Goal: Information Seeking & Learning: Understand process/instructions

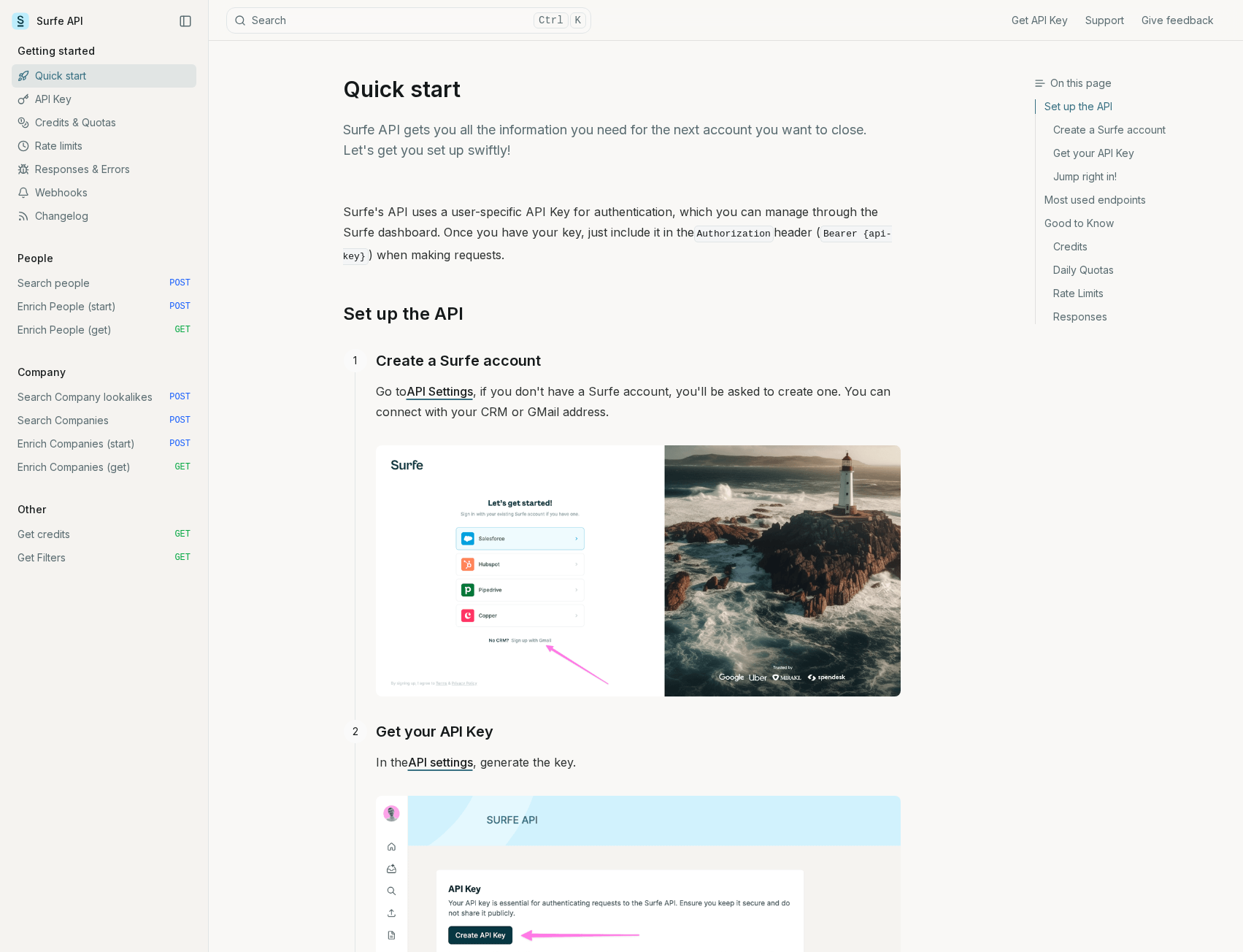
click at [81, 279] on link "Search people POST" at bounding box center [104, 282] width 184 height 23
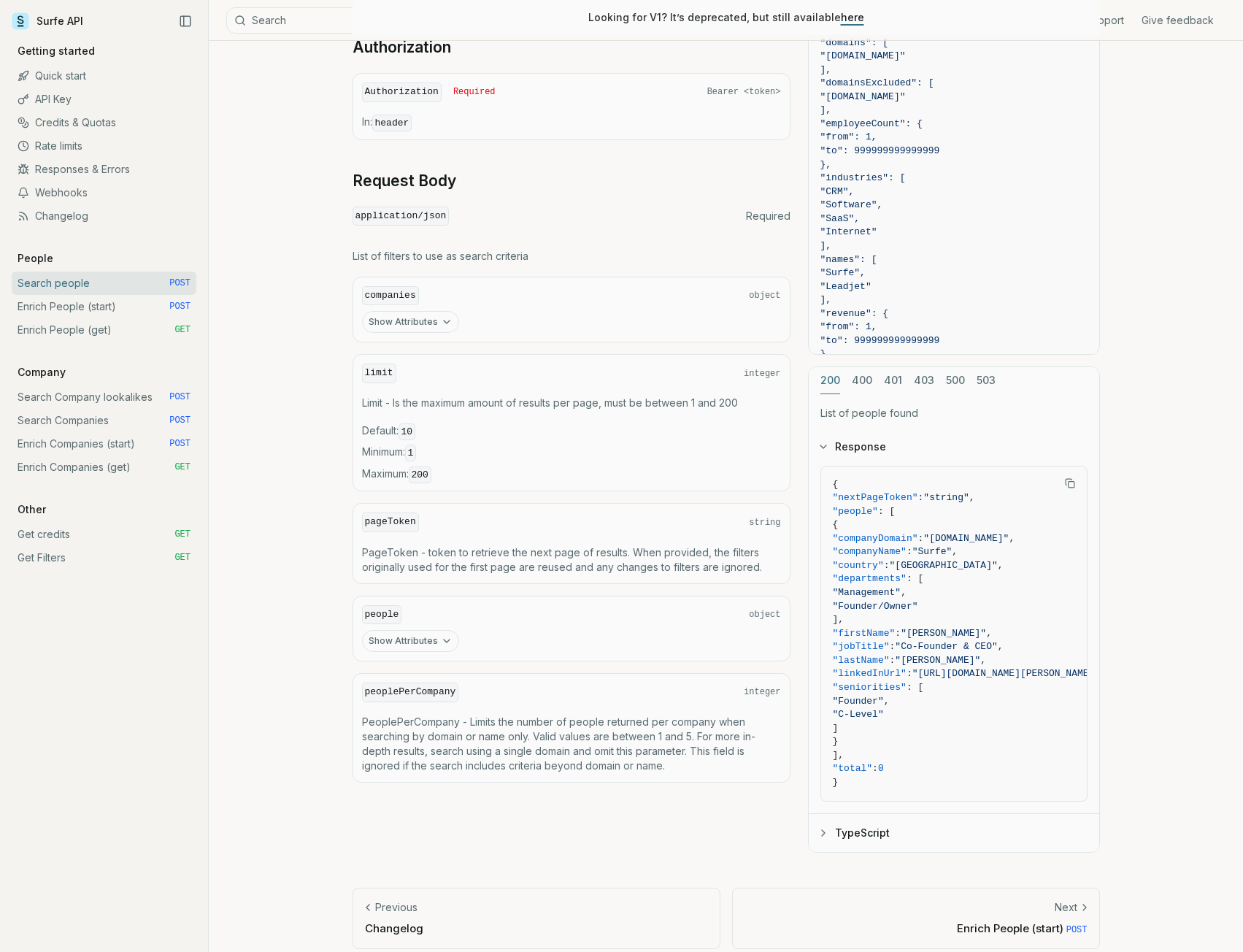
scroll to position [408, 0]
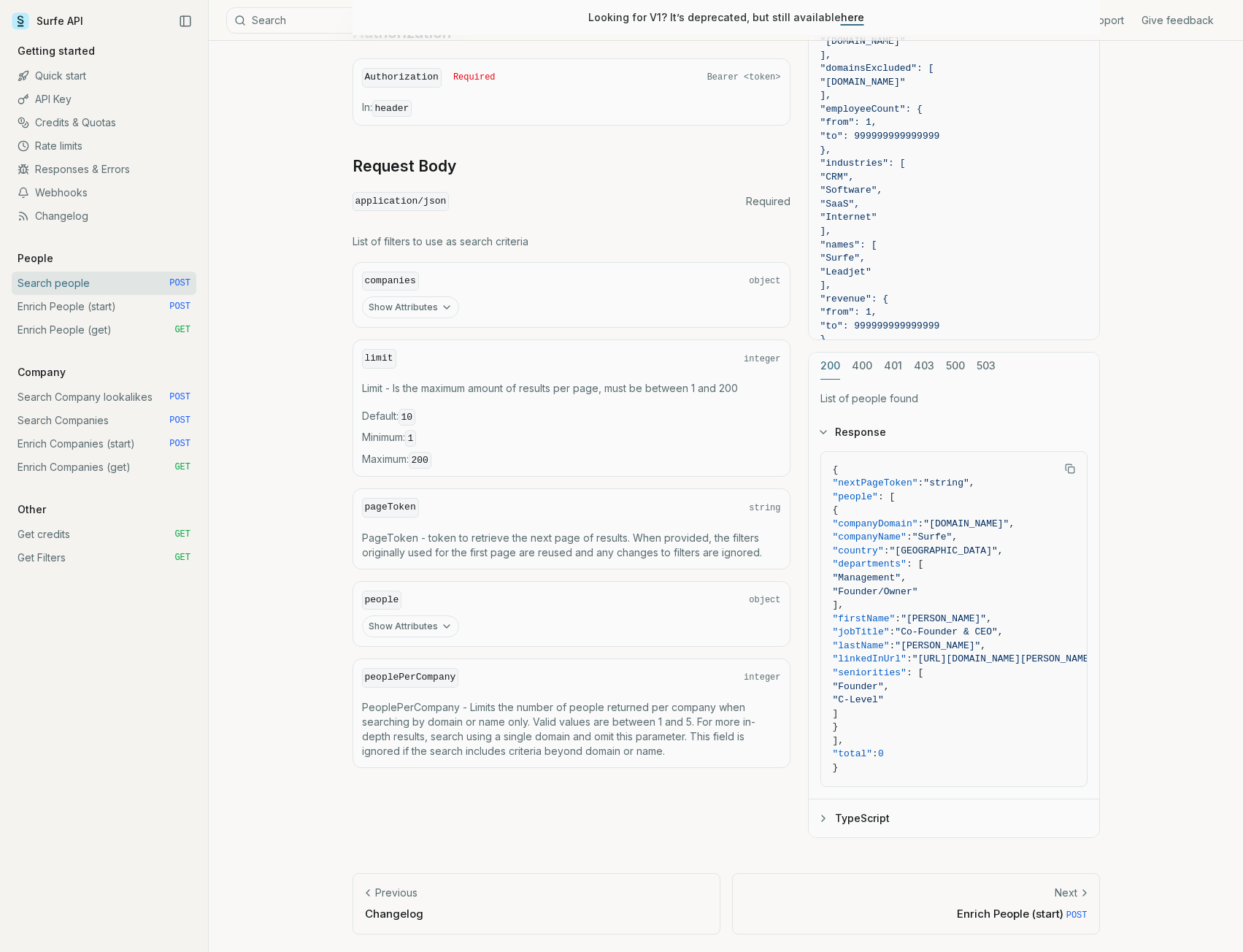
click at [441, 620] on icon "button" at bounding box center [447, 625] width 12 height 12
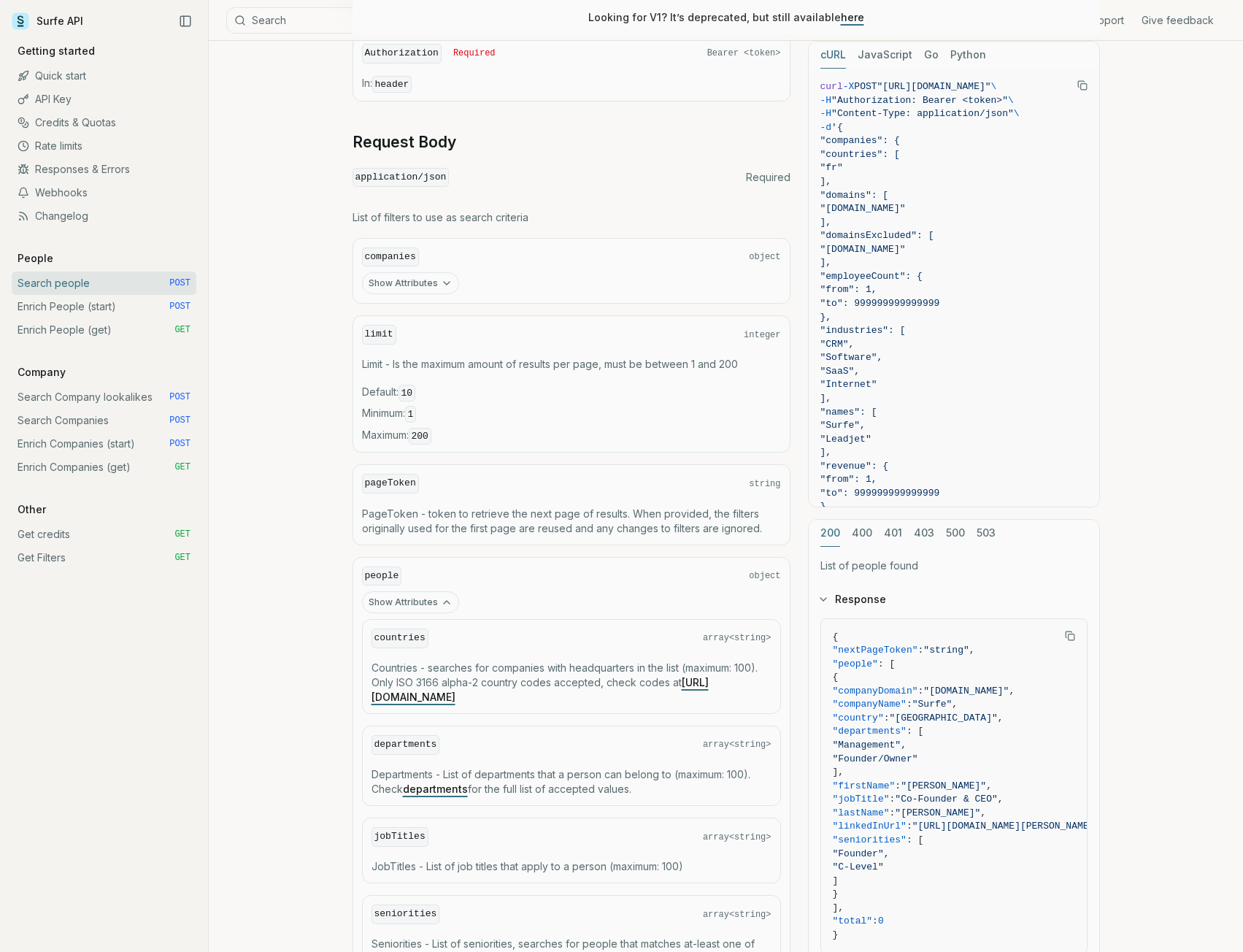
scroll to position [0, 0]
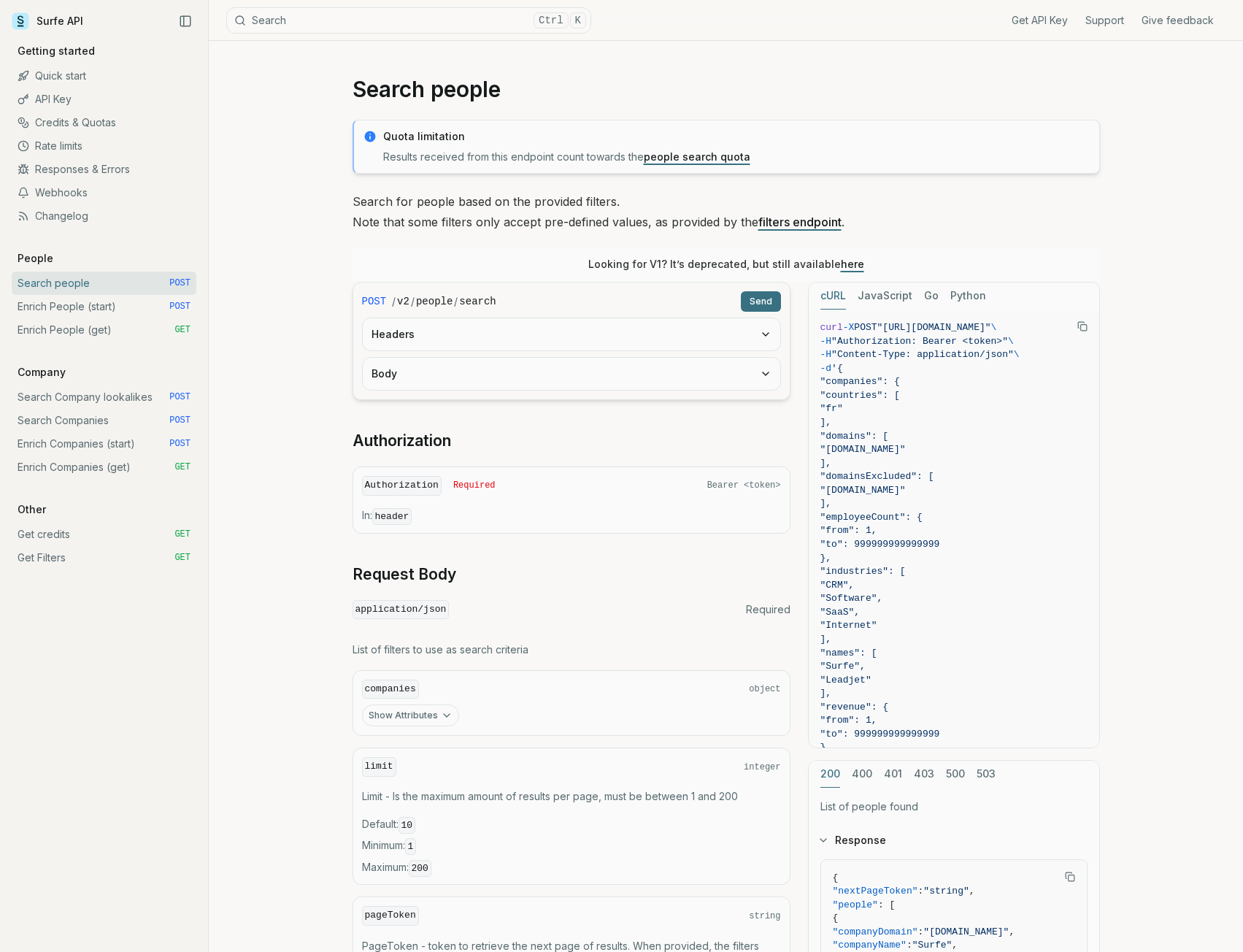
click at [668, 379] on button "Body" at bounding box center [571, 373] width 417 height 32
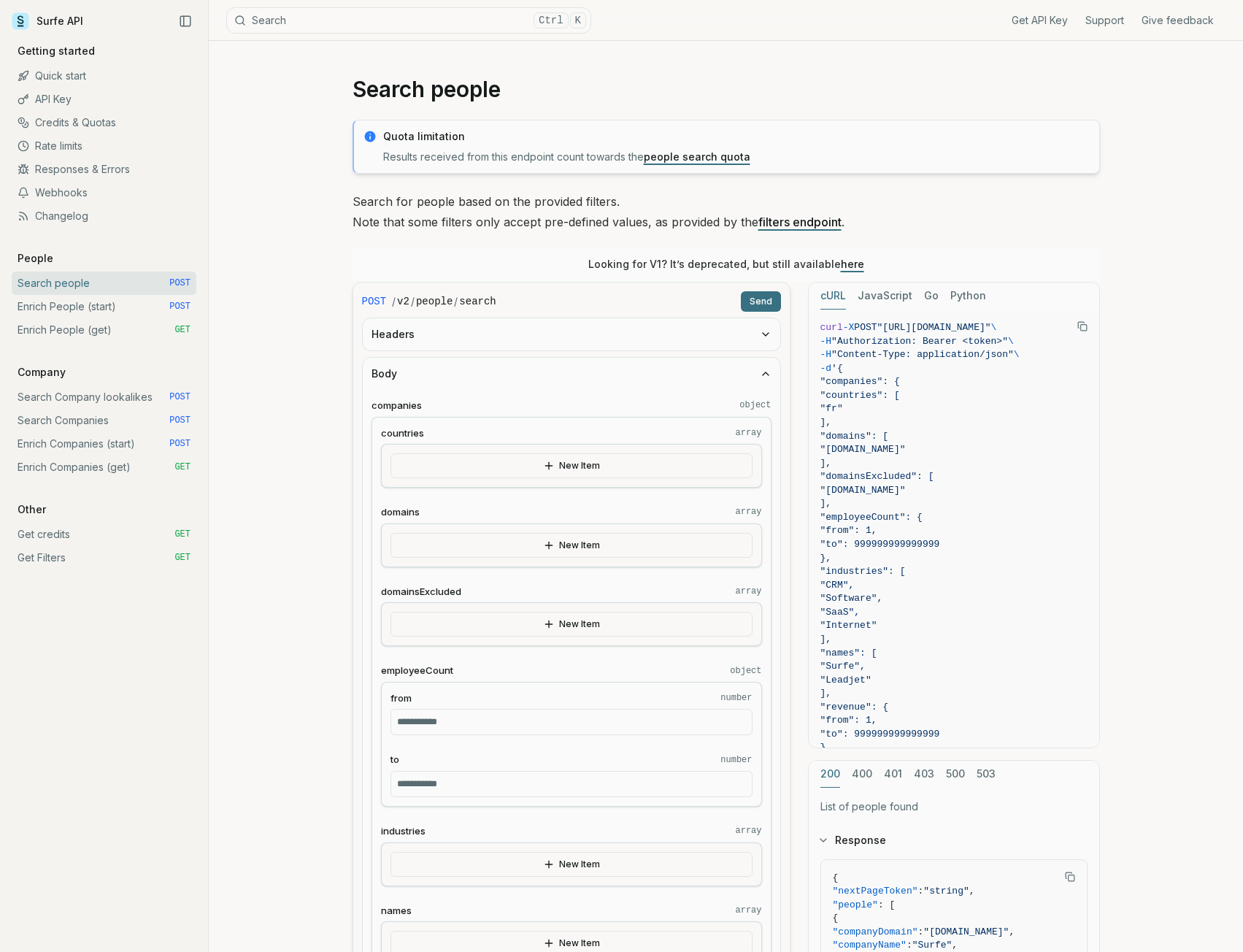
click at [49, 330] on link "Enrich People (get) GET" at bounding box center [104, 329] width 184 height 23
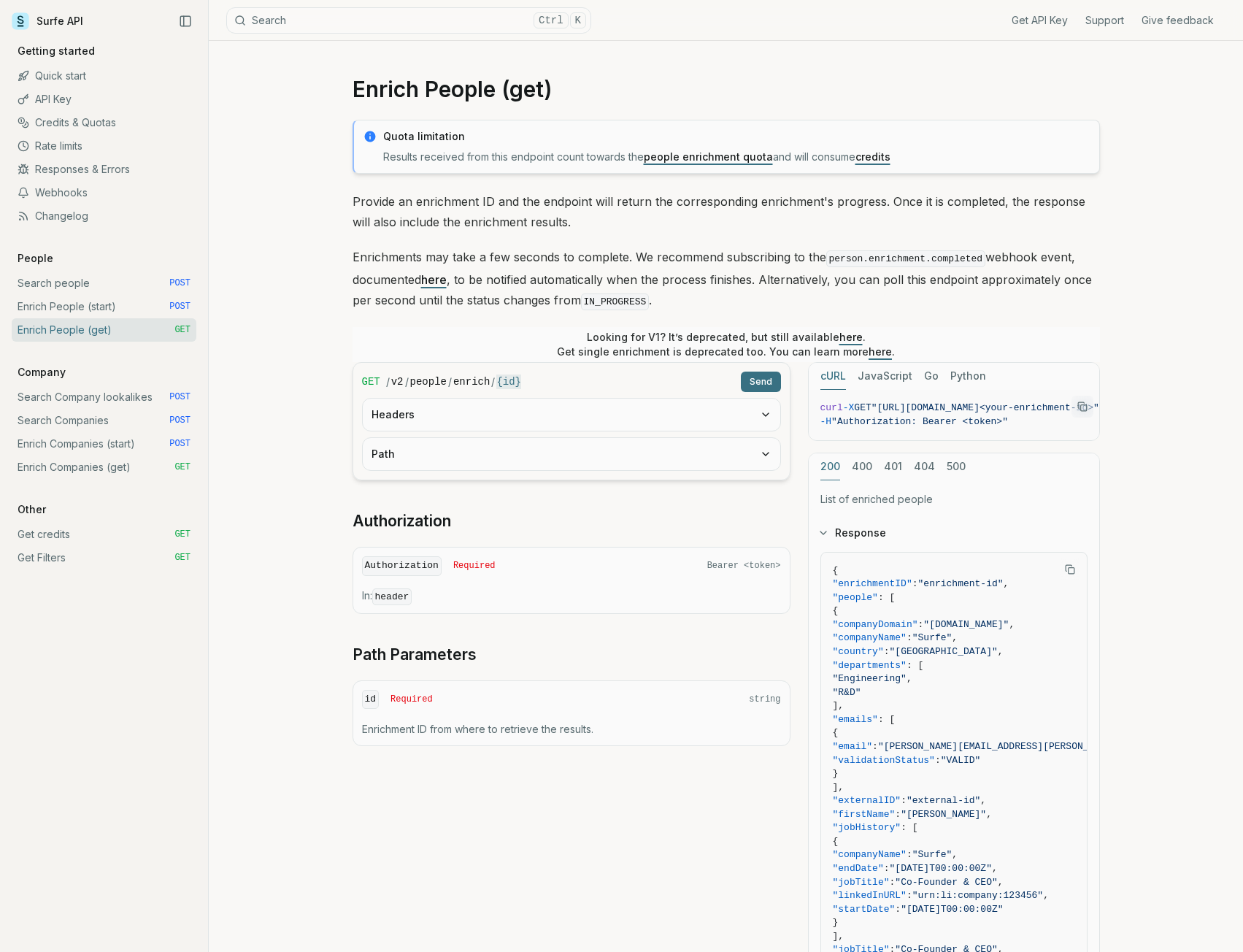
click at [50, 308] on link "Enrich People (start) POST" at bounding box center [104, 305] width 184 height 23
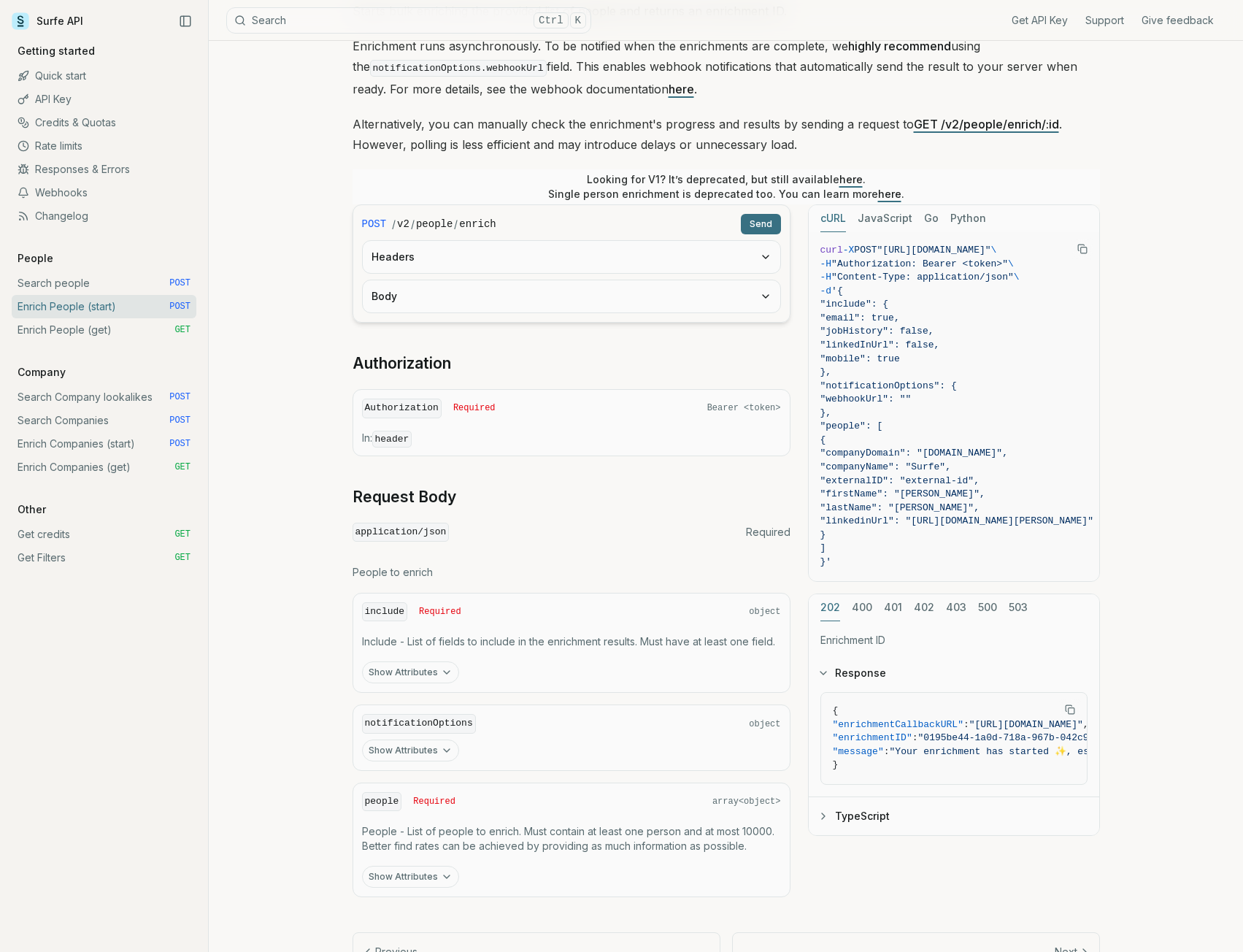
scroll to position [249, 0]
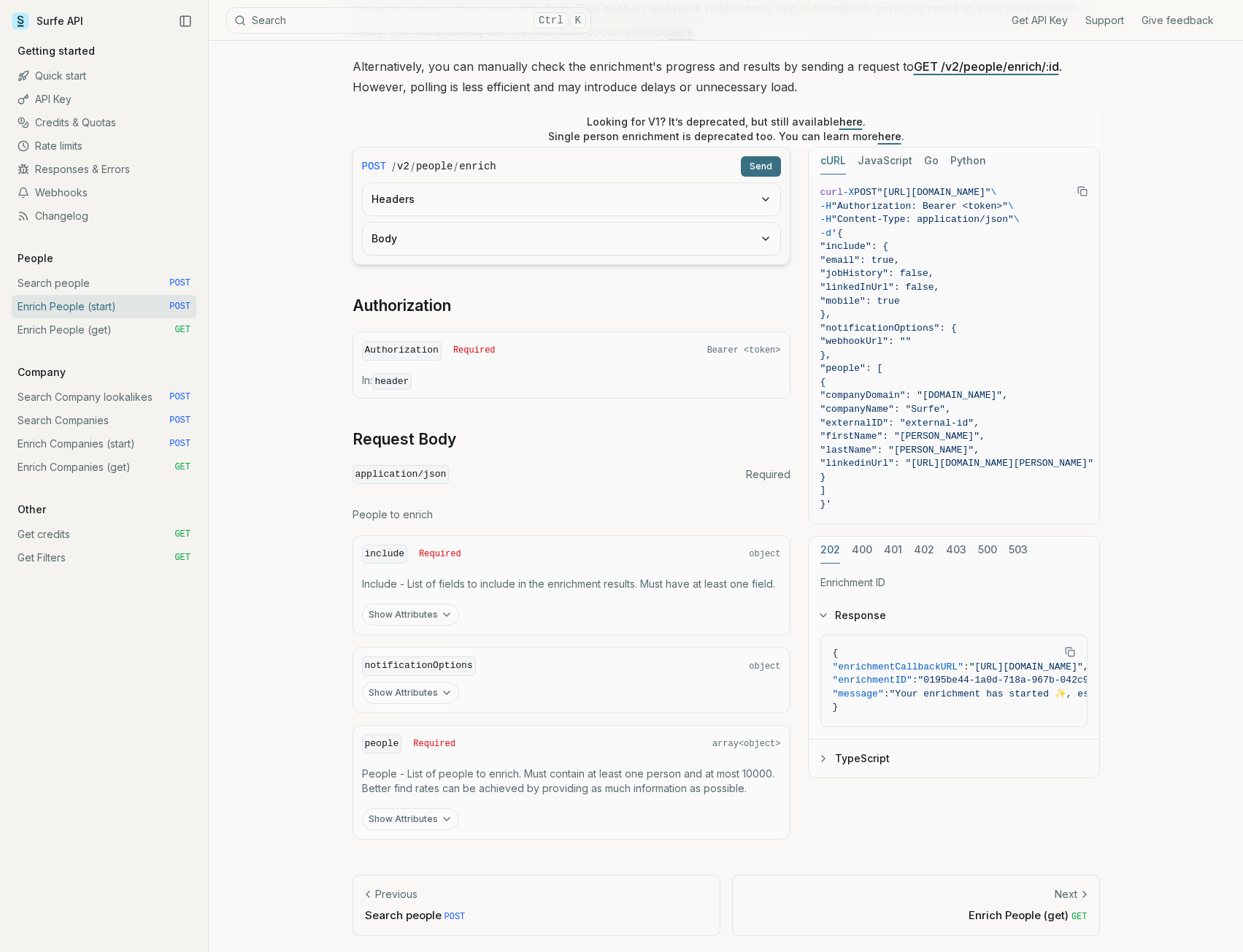
click at [429, 607] on button "Show Attributes" at bounding box center [411, 614] width 97 height 22
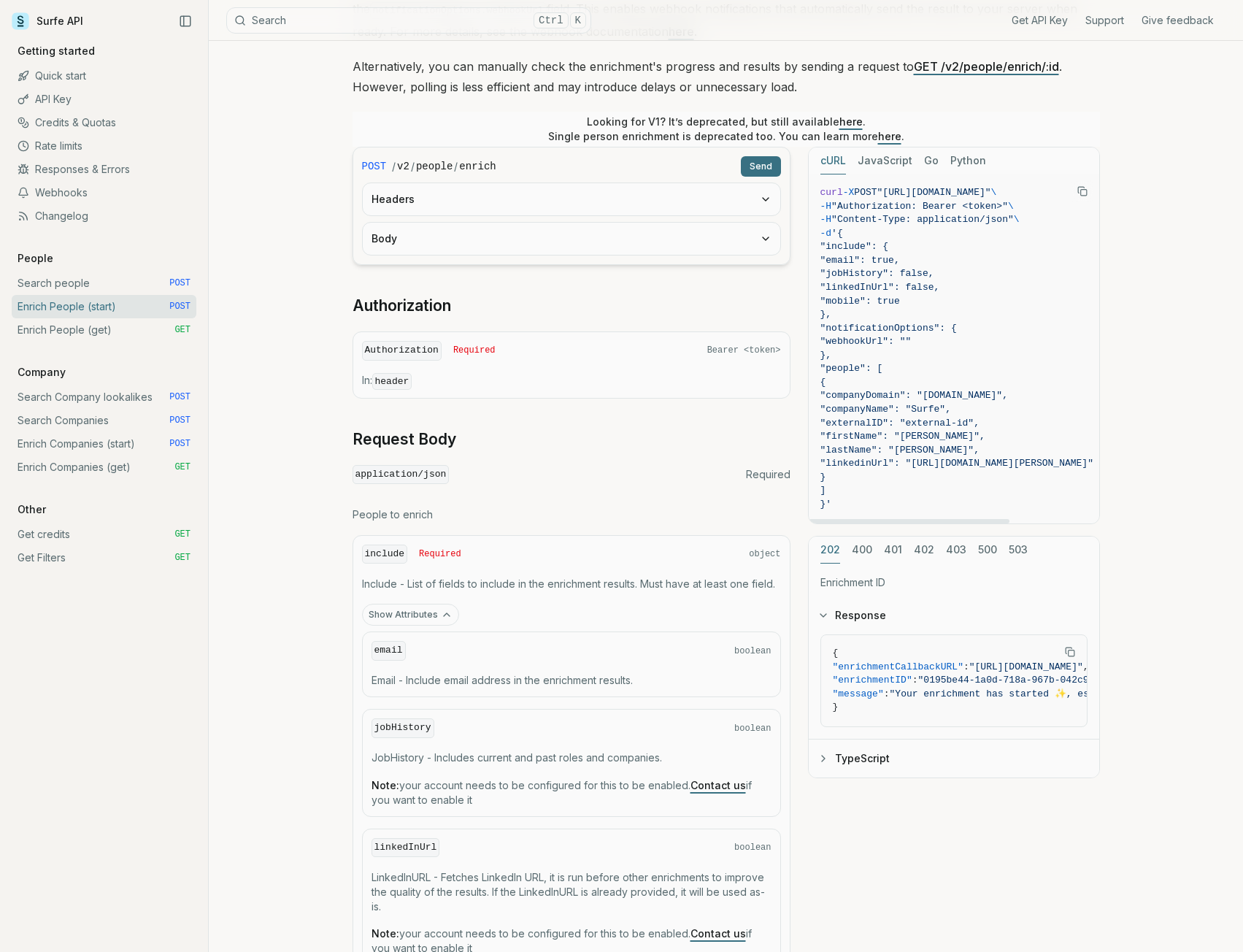
click at [41, 280] on link "Search people POST" at bounding box center [104, 282] width 184 height 23
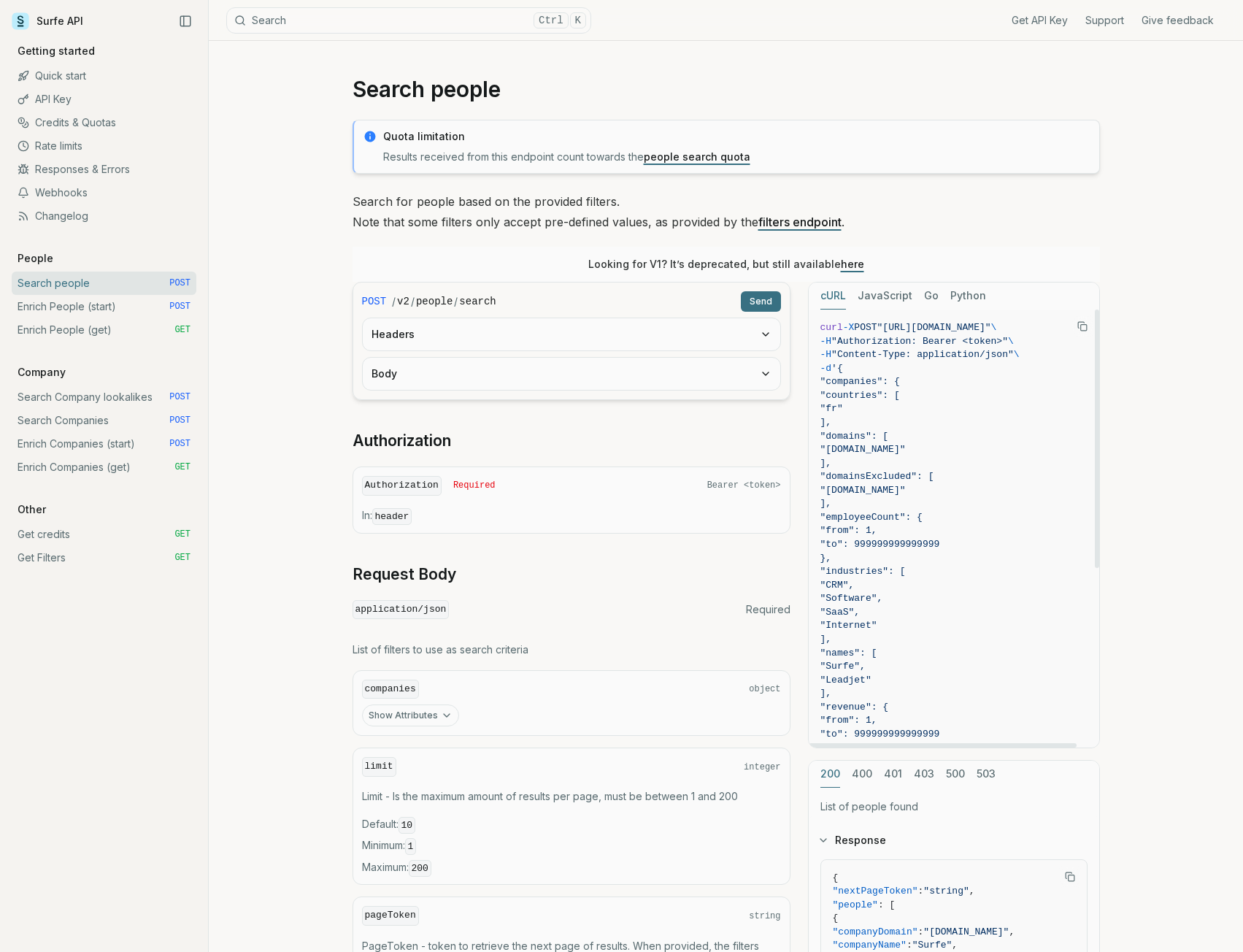
click at [56, 304] on link "Enrich People (start) POST" at bounding box center [104, 305] width 184 height 23
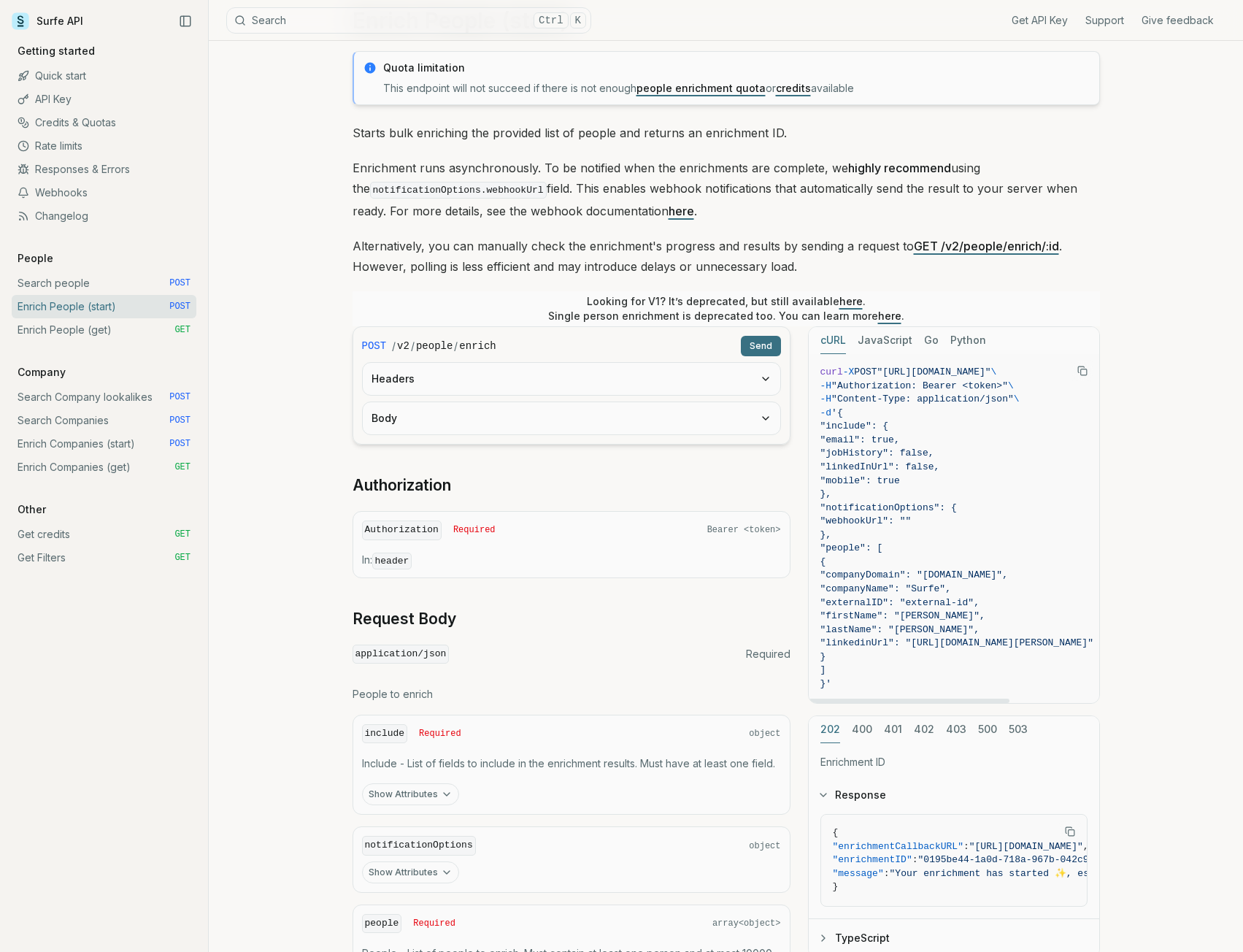
scroll to position [219, 0]
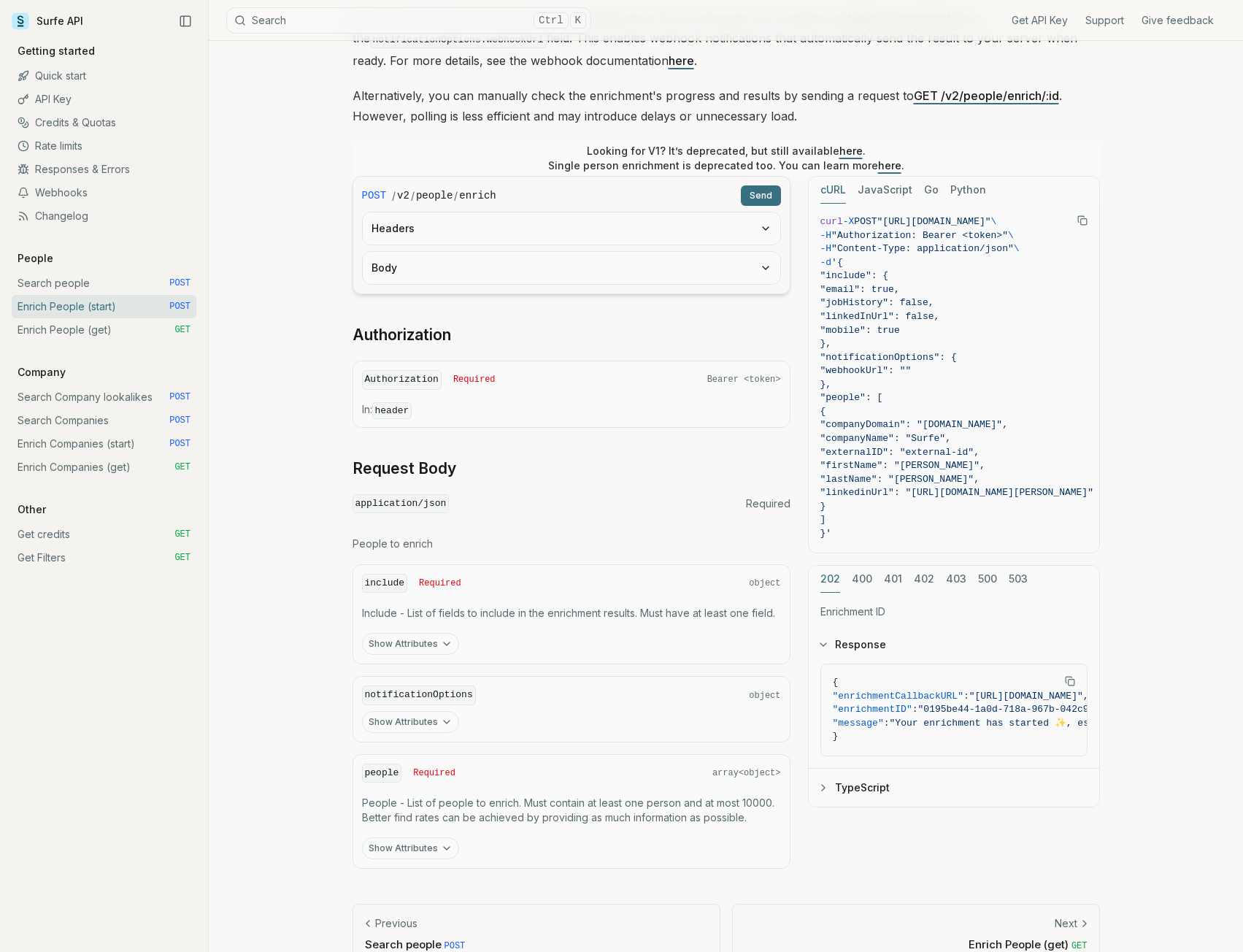
click at [71, 327] on link "Enrich People (get) GET" at bounding box center [104, 329] width 184 height 23
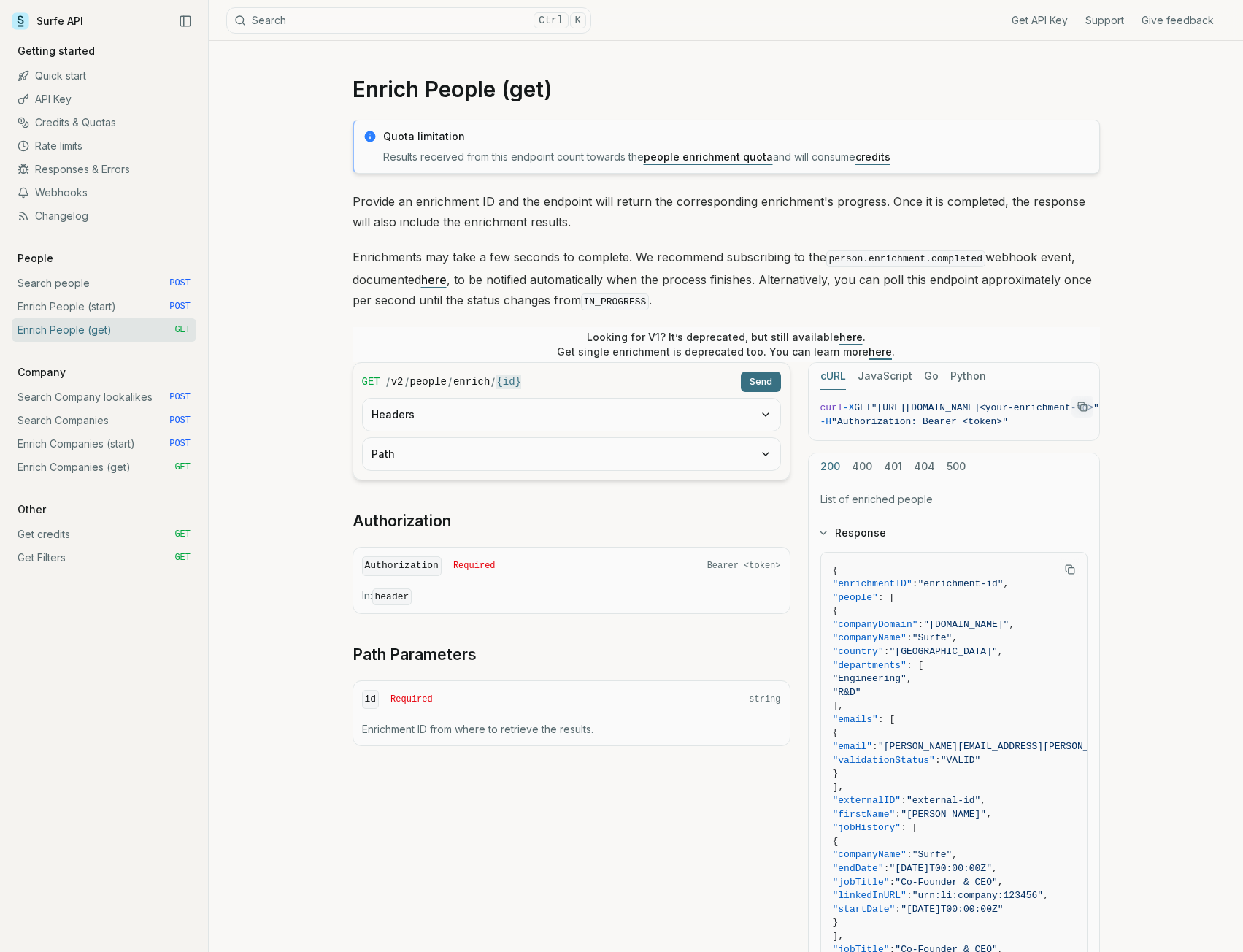
click at [65, 18] on link "Surfe API" at bounding box center [48, 21] width 72 height 22
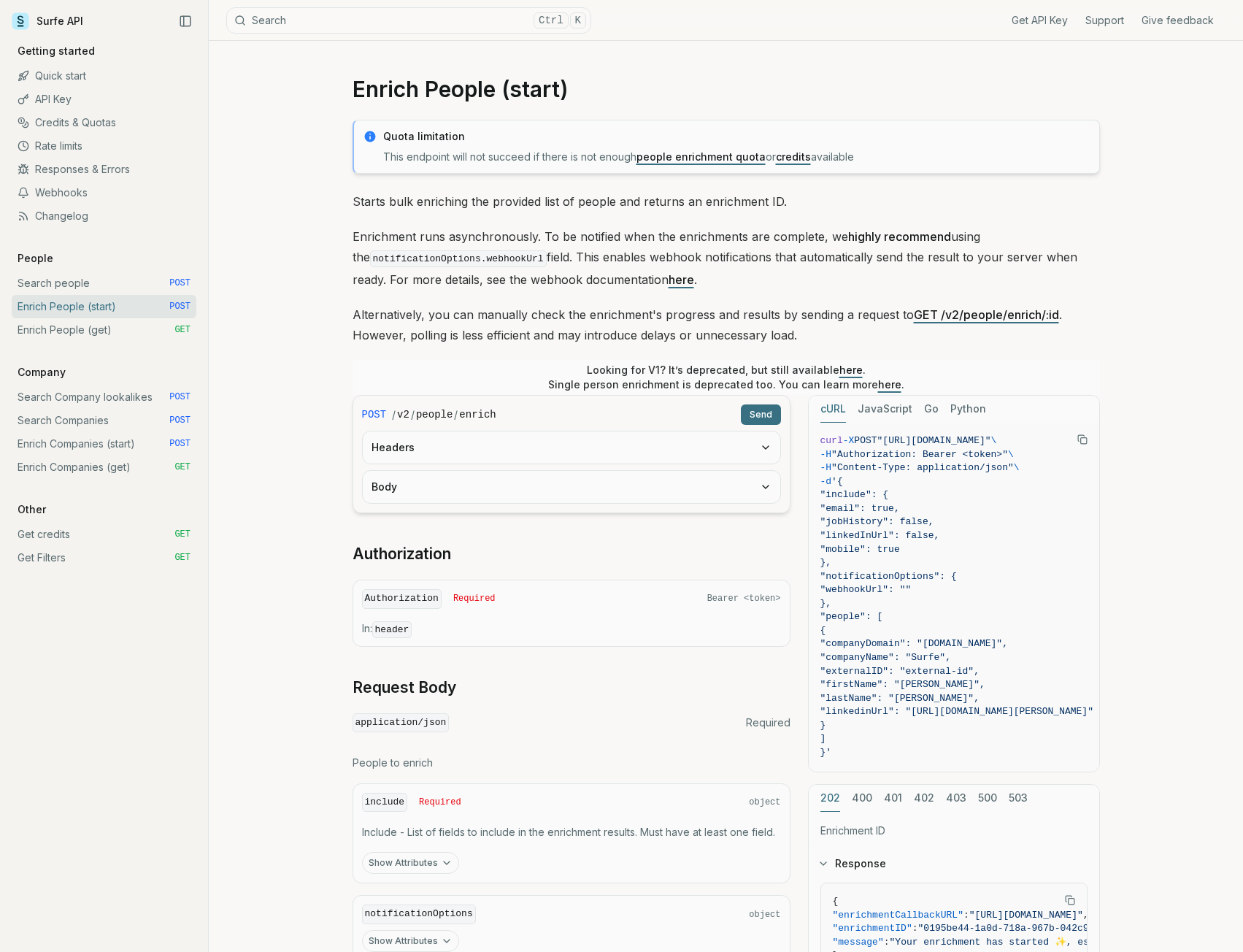
scroll to position [219, 0]
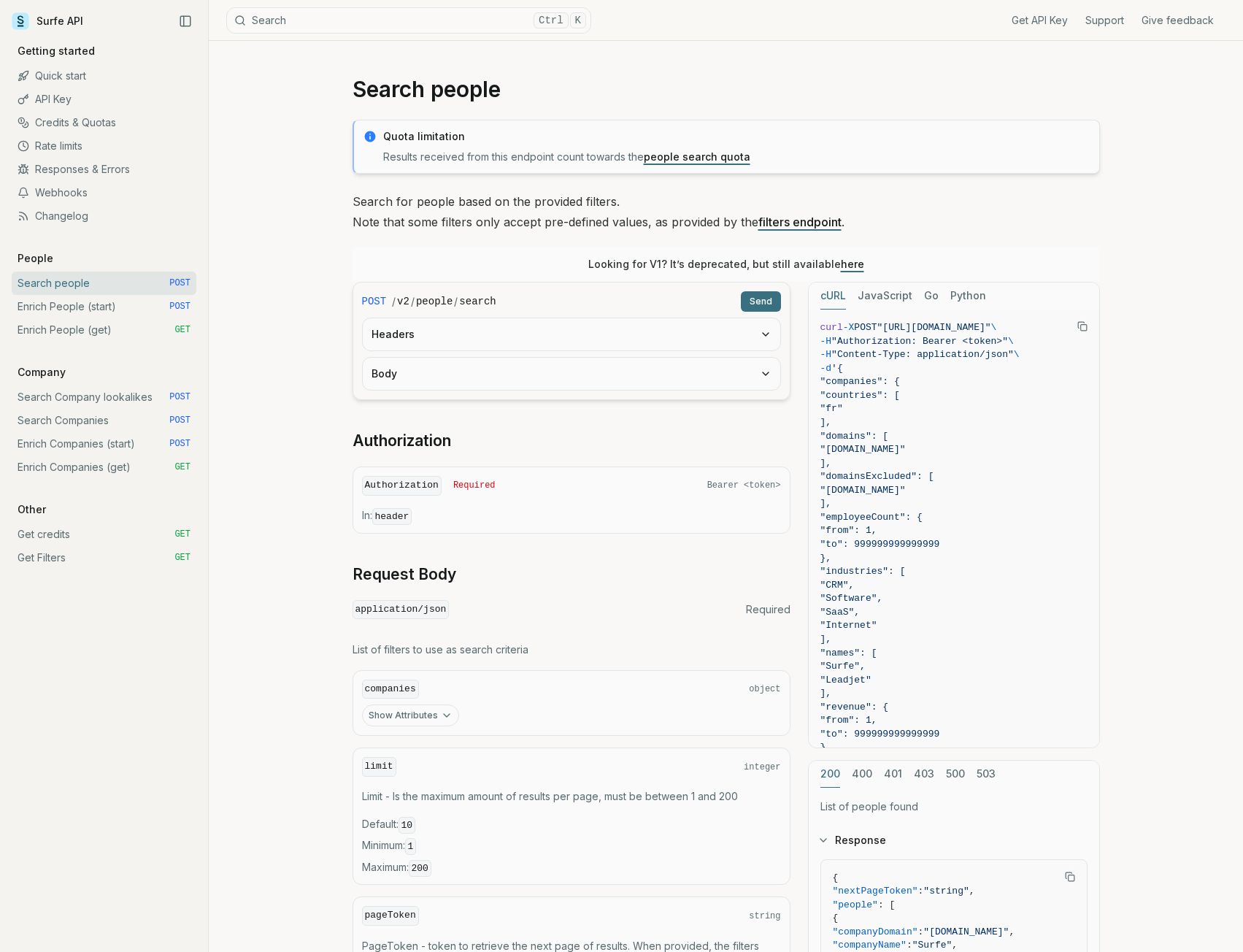
scroll to position [249, 0]
